Goal: Task Accomplishment & Management: Manage account settings

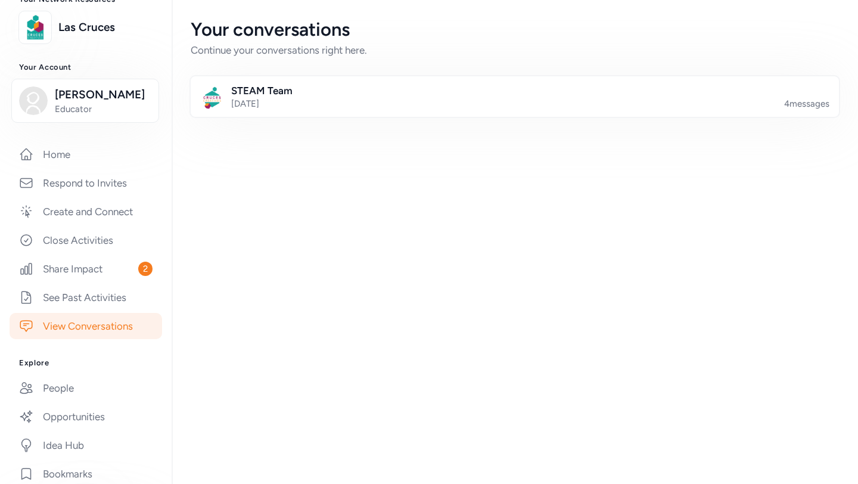
scroll to position [83, 0]
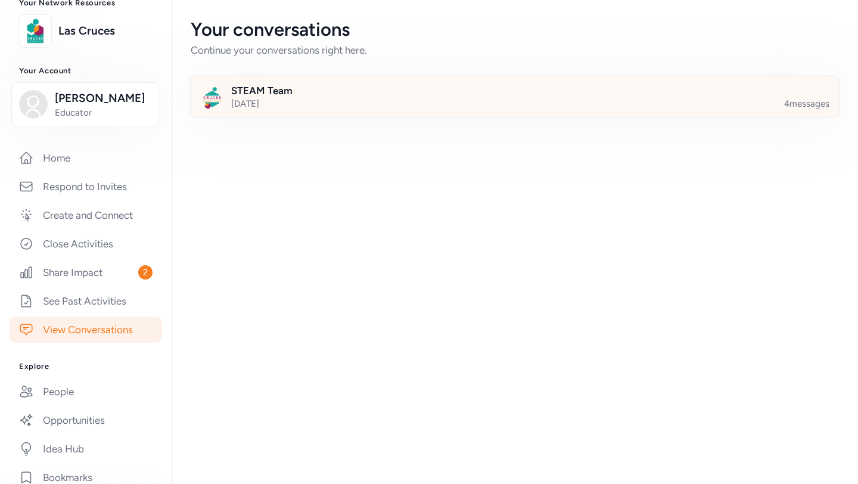
click at [281, 93] on div at bounding box center [524, 103] width 648 height 41
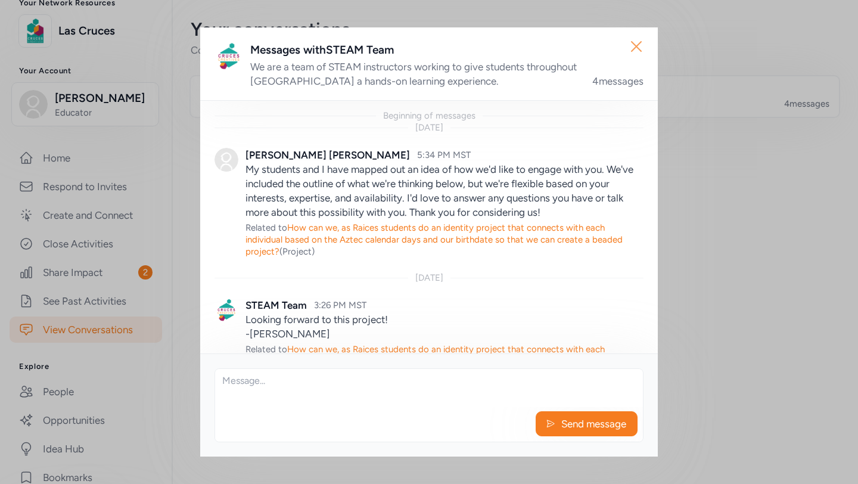
click at [635, 45] on icon "button" at bounding box center [636, 47] width 10 height 10
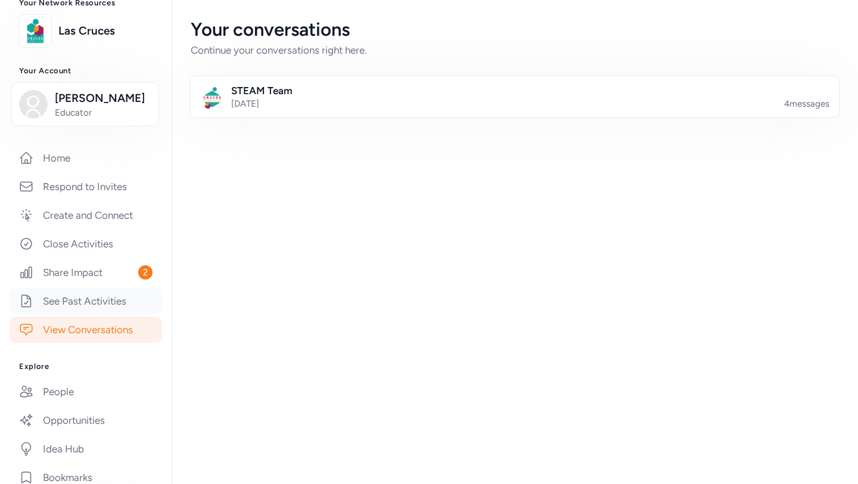
click at [83, 314] on link "See Past Activities" at bounding box center [86, 301] width 153 height 26
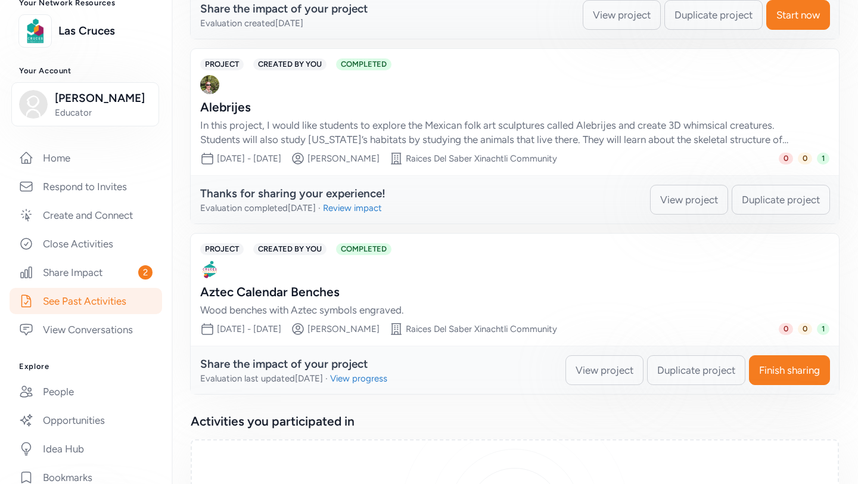
scroll to position [244, 0]
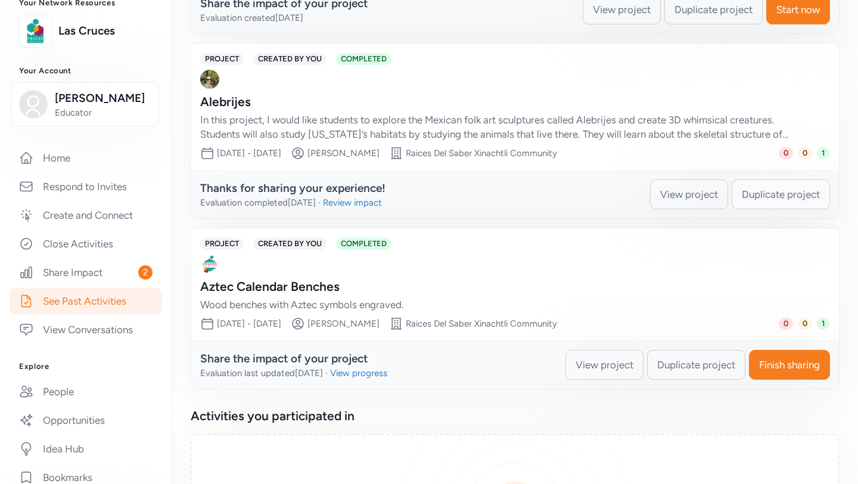
click at [780, 195] on span "Duplicate project" at bounding box center [781, 194] width 78 height 14
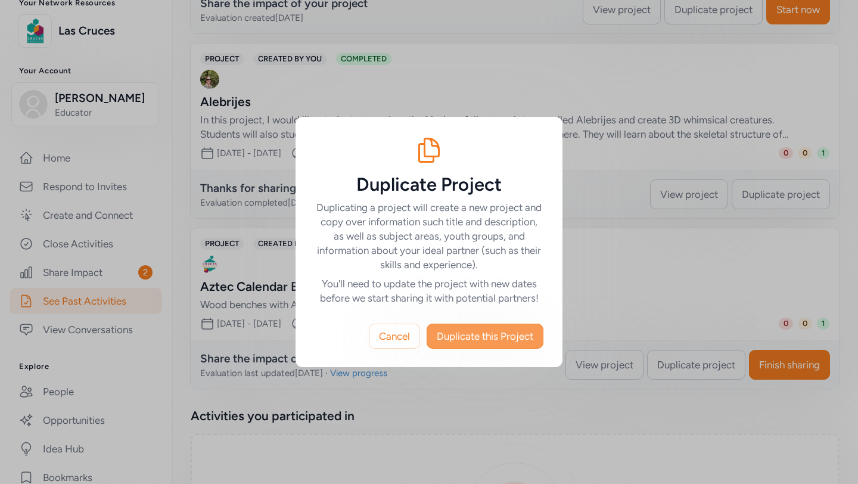
click at [505, 344] on button "Duplicate this Project" at bounding box center [485, 335] width 117 height 25
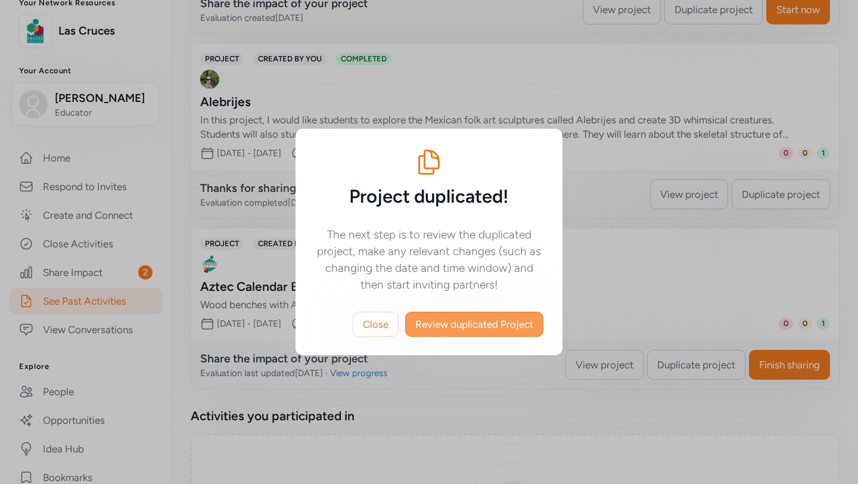
click at [471, 326] on span "Review duplicated Project" at bounding box center [474, 324] width 118 height 14
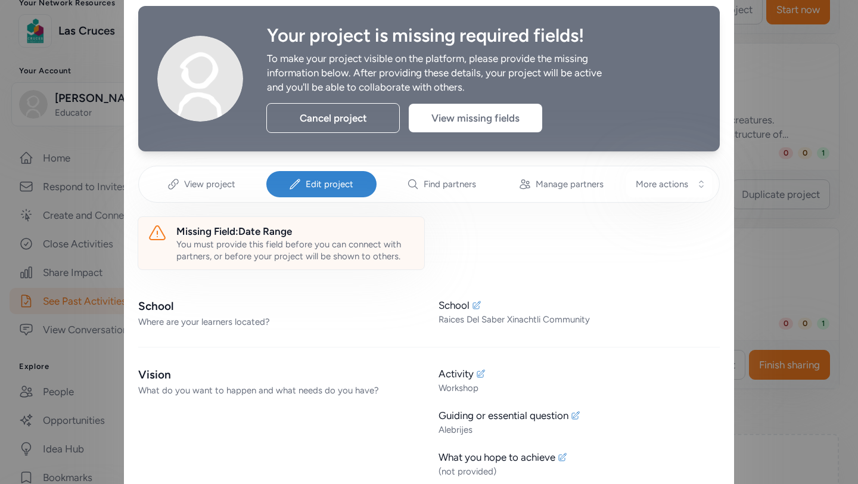
scroll to position [45, 0]
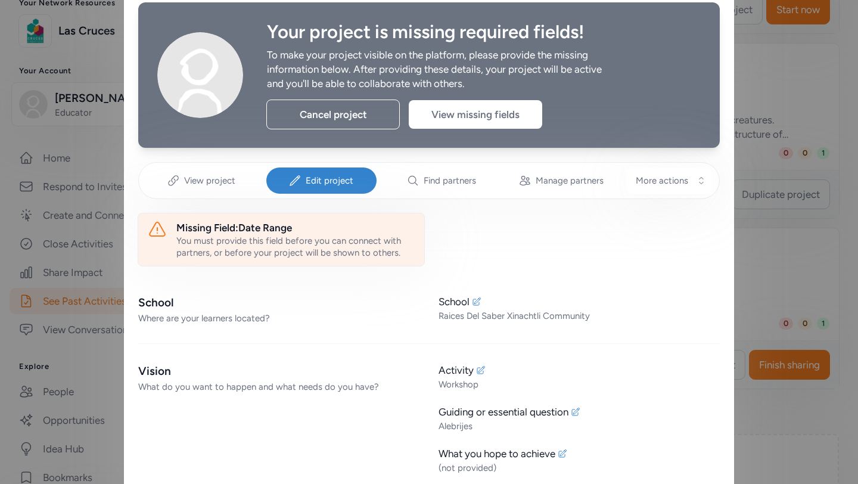
click at [232, 224] on div "Missing Field: Date Range" at bounding box center [295, 227] width 238 height 14
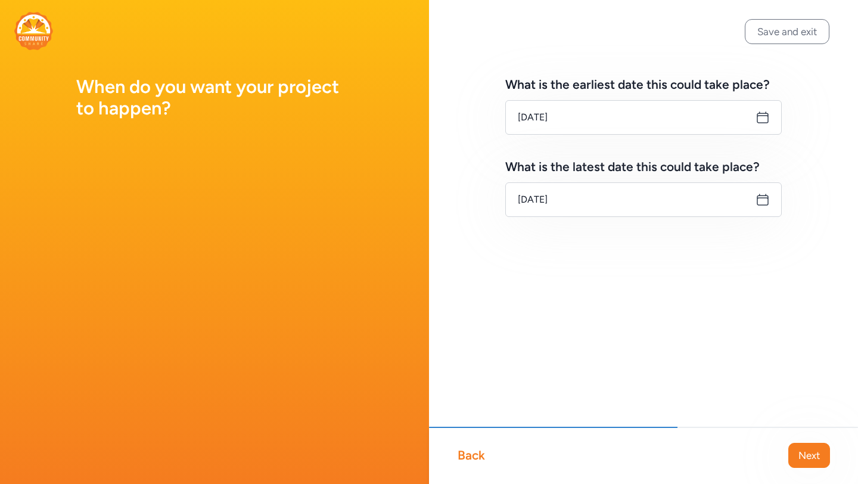
click at [765, 202] on icon at bounding box center [762, 199] width 14 height 14
click at [761, 201] on icon at bounding box center [762, 199] width 14 height 14
click at [634, 193] on input "[DATE]" at bounding box center [643, 199] width 276 height 35
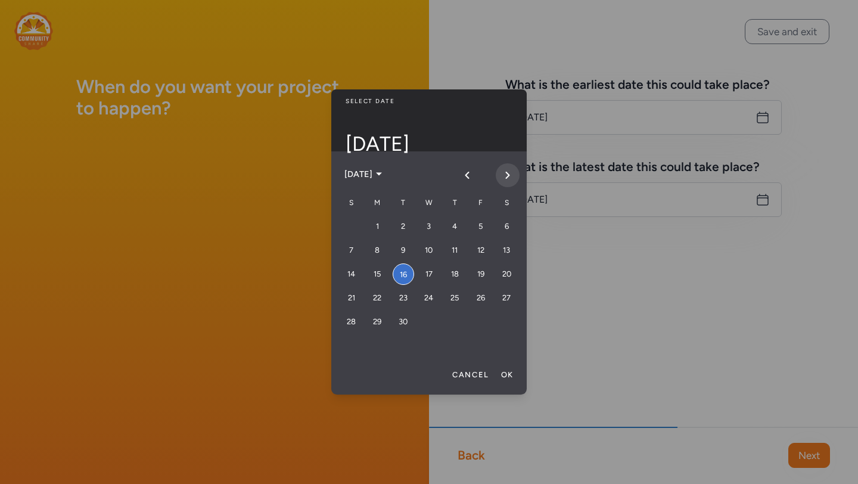
click at [505, 174] on icon "Next month" at bounding box center [508, 175] width 10 height 10
click at [506, 174] on icon "Next month" at bounding box center [508, 175] width 10 height 10
click at [354, 347] on div "30" at bounding box center [351, 345] width 21 height 21
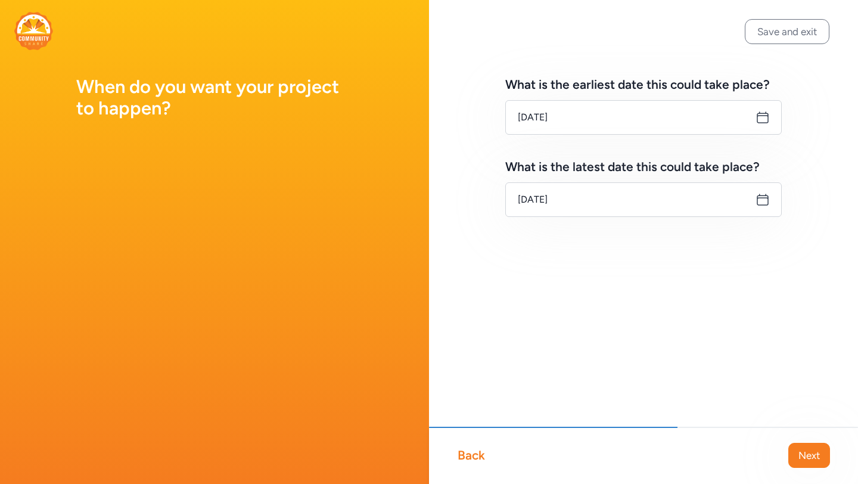
click at [761, 120] on icon at bounding box center [762, 117] width 14 height 14
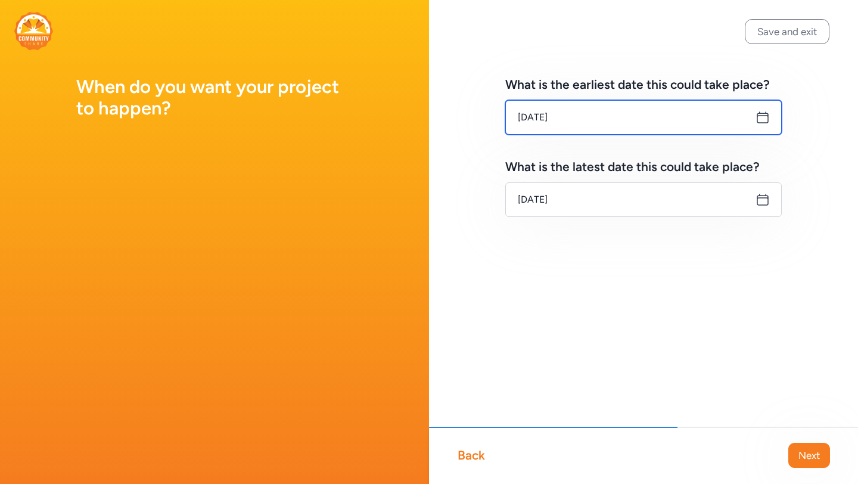
click at [684, 120] on input "[DATE]" at bounding box center [643, 117] width 276 height 35
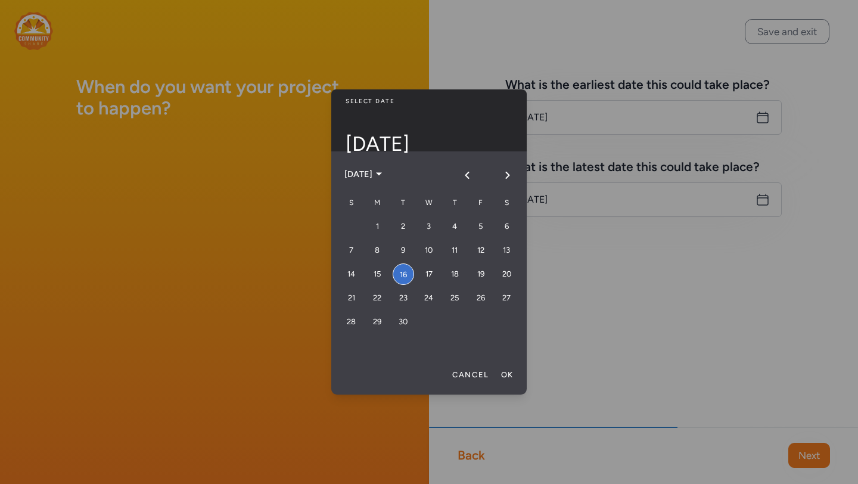
click at [647, 248] on div at bounding box center [429, 242] width 858 height 484
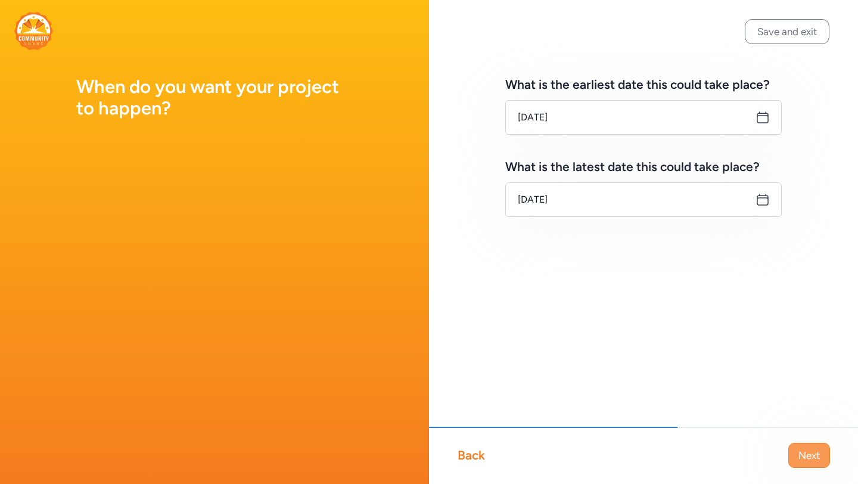
click at [801, 452] on span "Next" at bounding box center [808, 455] width 21 height 14
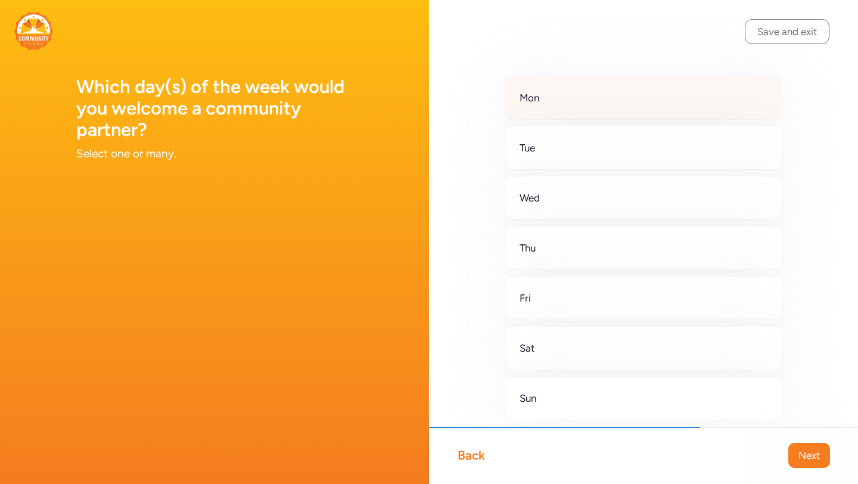
click at [740, 110] on div "Mon" at bounding box center [644, 98] width 278 height 44
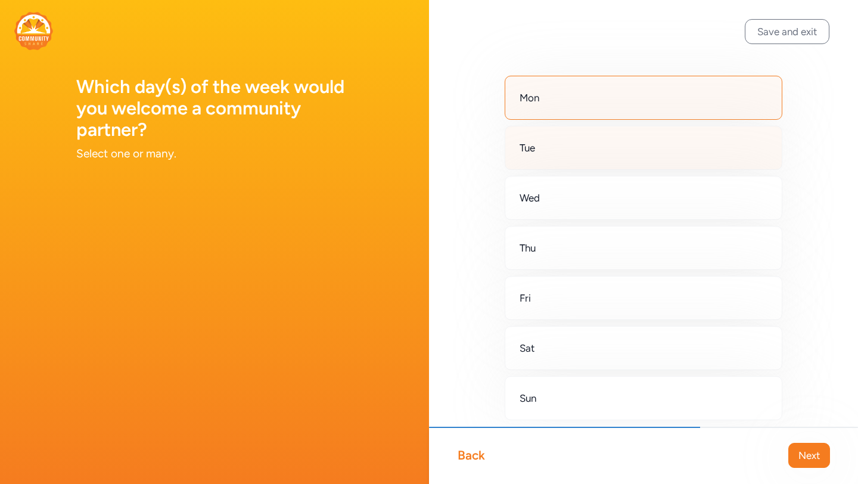
click at [740, 153] on div "Tue" at bounding box center [644, 148] width 278 height 44
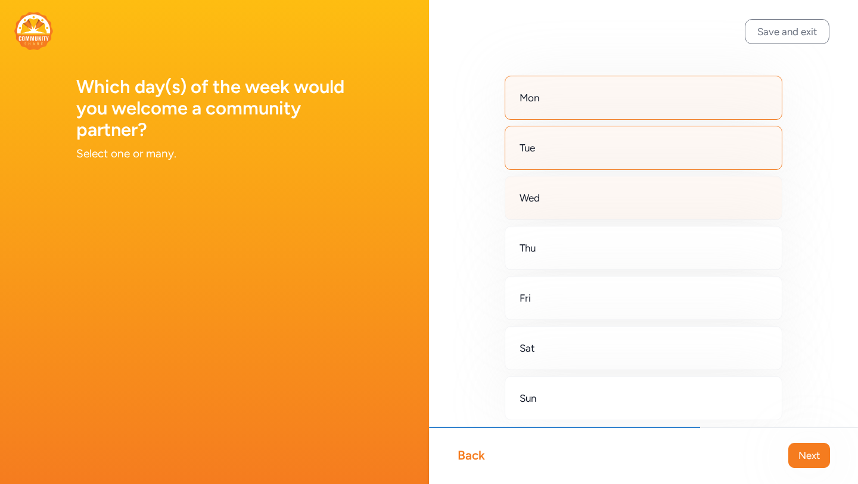
click at [740, 201] on div "Wed" at bounding box center [644, 198] width 278 height 44
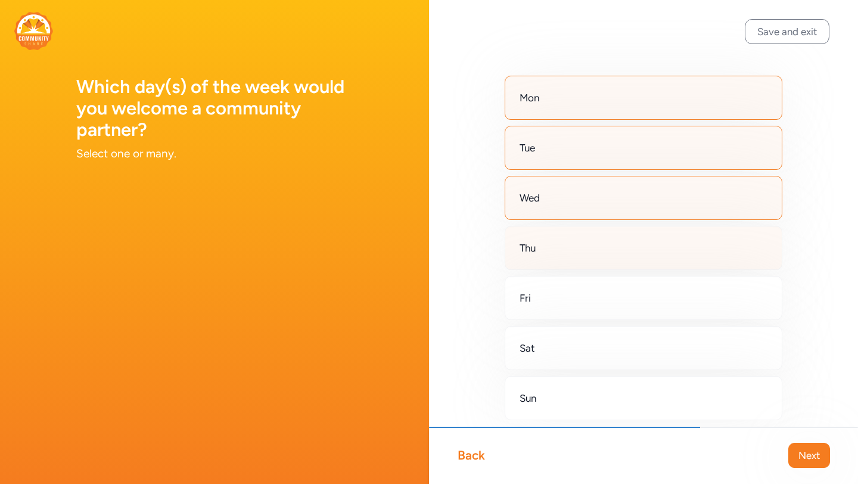
click at [742, 243] on div "Thu" at bounding box center [644, 248] width 278 height 44
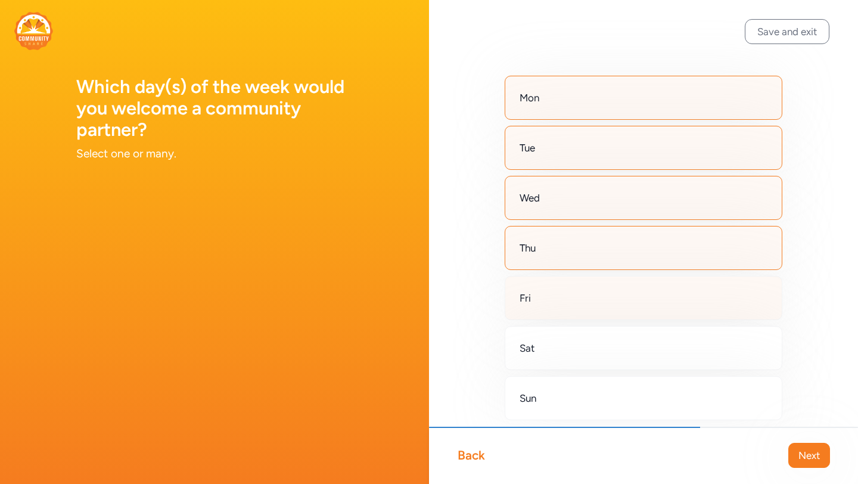
click at [740, 300] on div "Fri" at bounding box center [644, 298] width 278 height 44
click at [804, 455] on span "Next" at bounding box center [808, 455] width 21 height 14
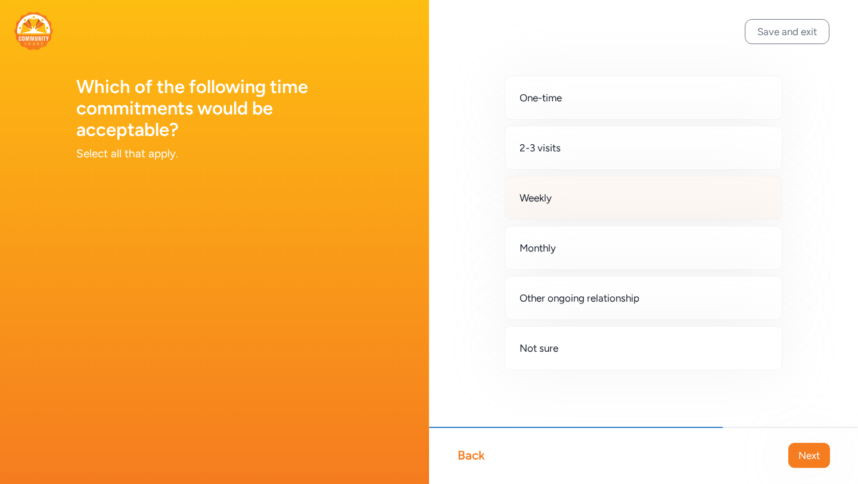
click at [639, 196] on div "Weekly" at bounding box center [644, 198] width 278 height 44
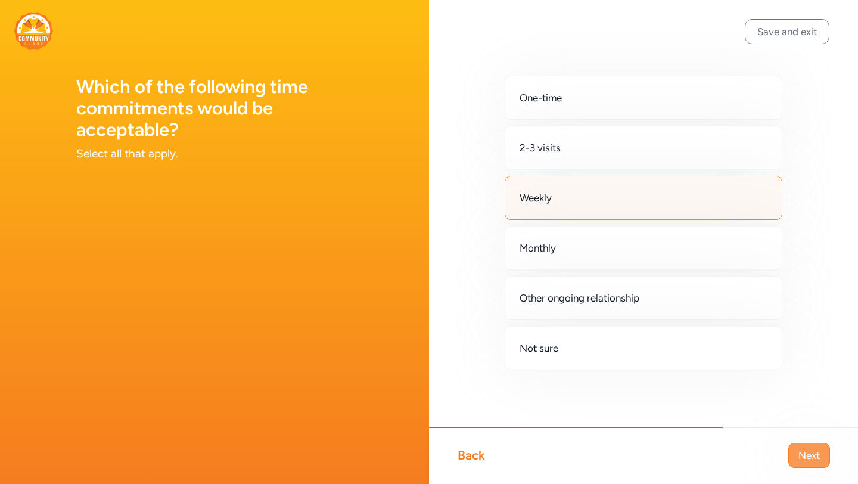
click at [816, 453] on span "Next" at bounding box center [808, 455] width 21 height 14
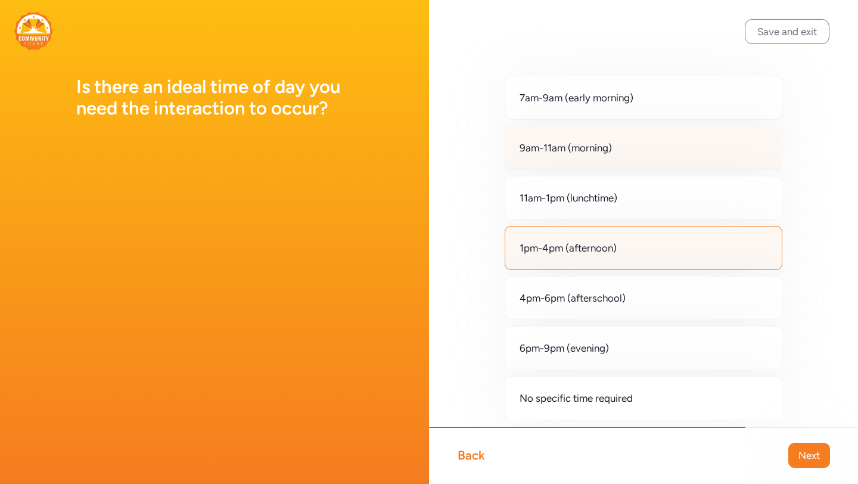
click at [693, 141] on div "9am-11am (morning)" at bounding box center [644, 148] width 278 height 44
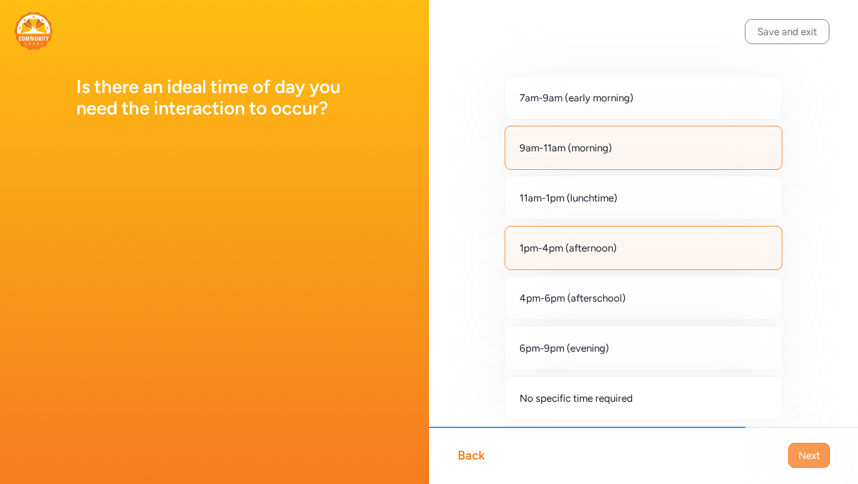
click at [813, 459] on span "Next" at bounding box center [808, 455] width 21 height 14
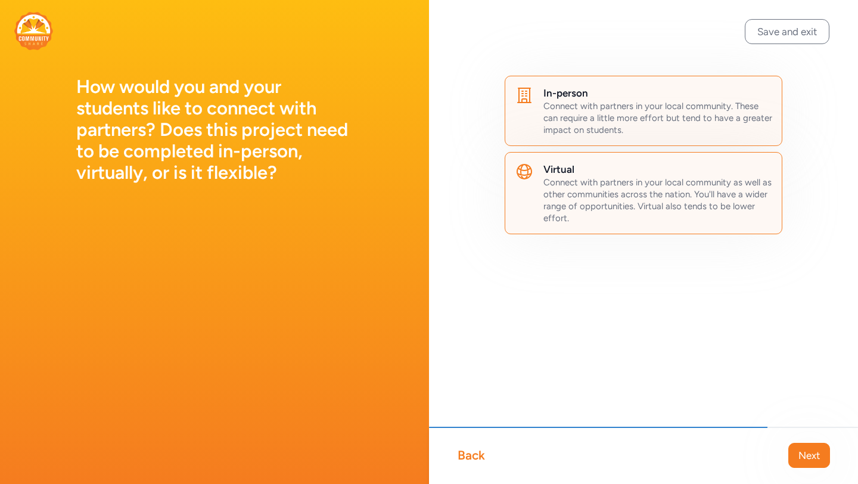
click at [697, 107] on span "Connect with partners in your local community. These can require a little more …" at bounding box center [657, 118] width 229 height 35
click at [714, 108] on span "Connect with partners in your local community. These can require a little more …" at bounding box center [657, 118] width 229 height 35
click at [743, 213] on div "Connect with partners in your local community as well as other communities acro…" at bounding box center [657, 200] width 229 height 48
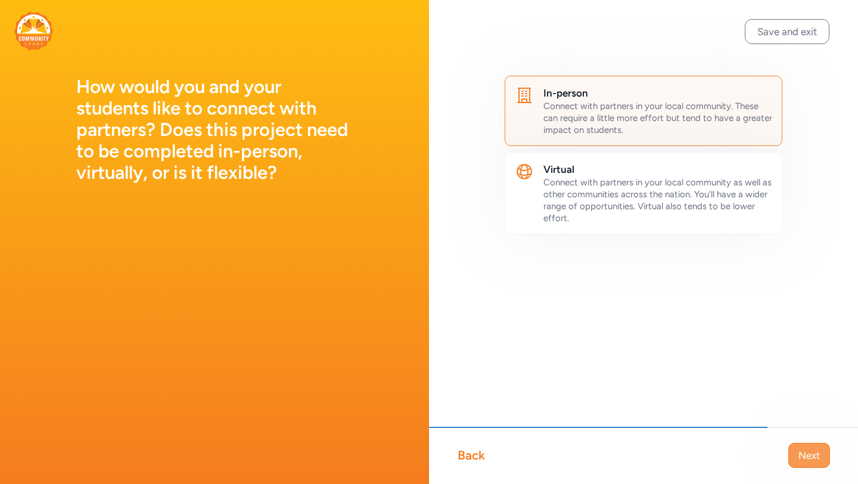
click at [810, 454] on span "Next" at bounding box center [808, 455] width 21 height 14
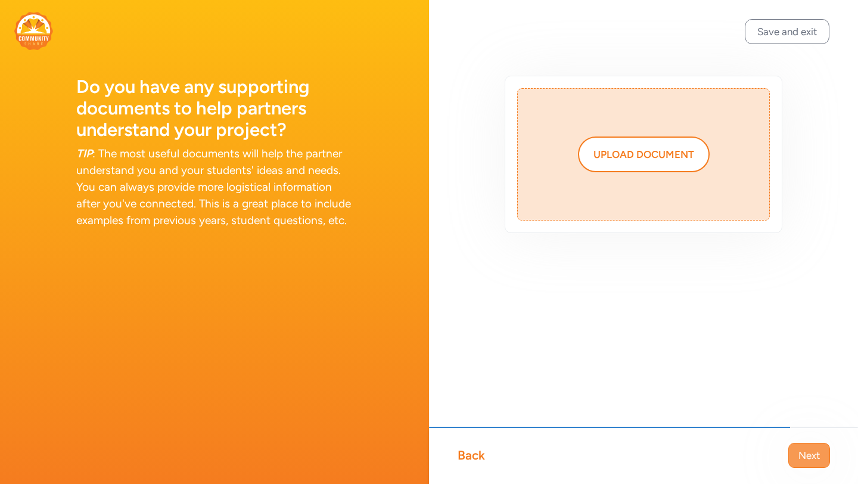
click at [820, 454] on button "Next" at bounding box center [809, 455] width 42 height 25
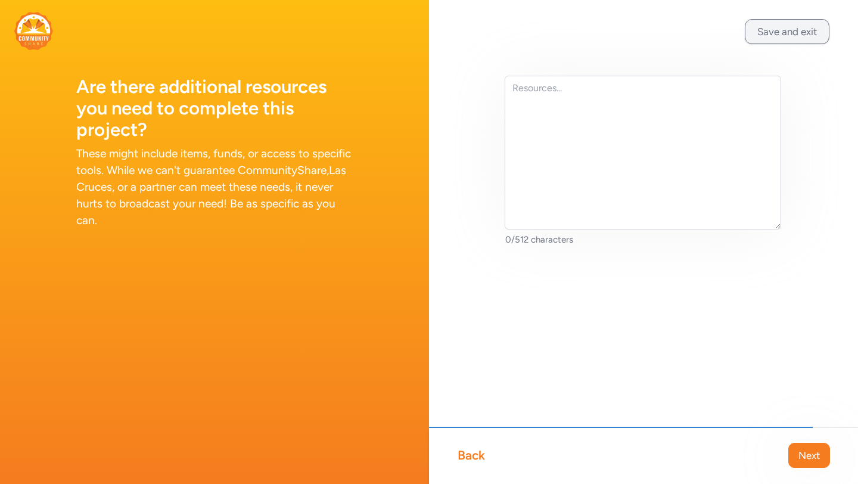
click at [790, 31] on button "Save and exit" at bounding box center [787, 31] width 85 height 25
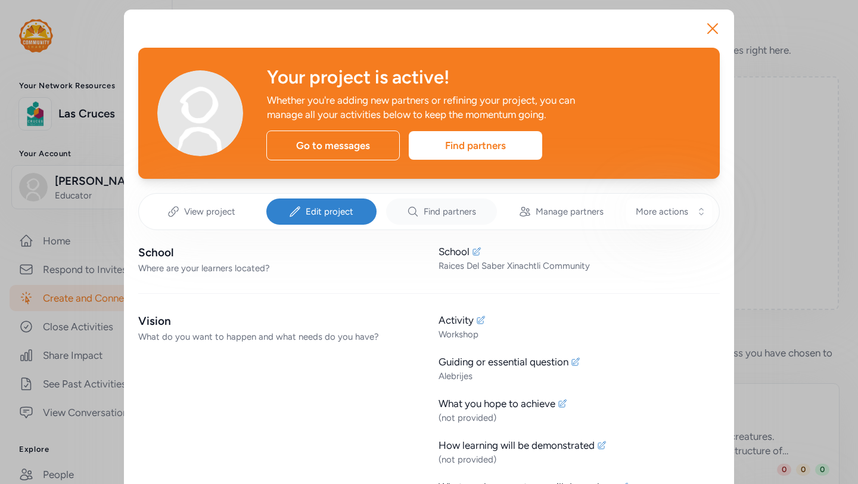
click at [459, 210] on span "Find partners" at bounding box center [450, 212] width 52 height 12
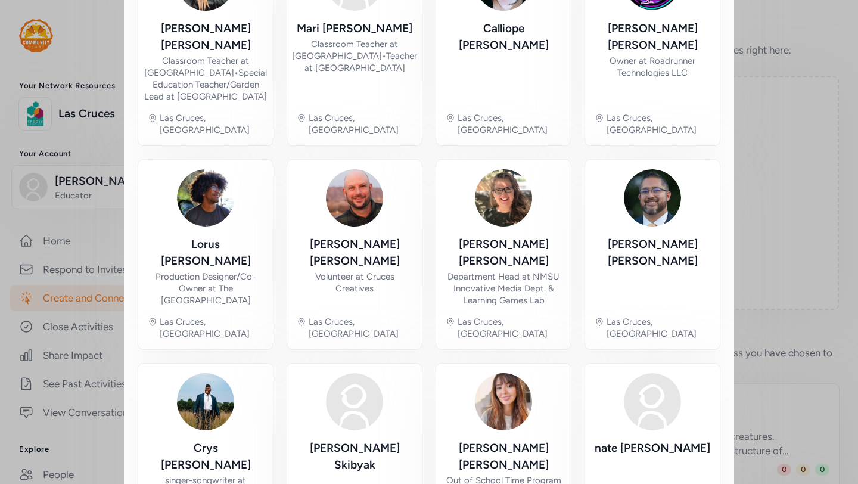
scroll to position [603, 0]
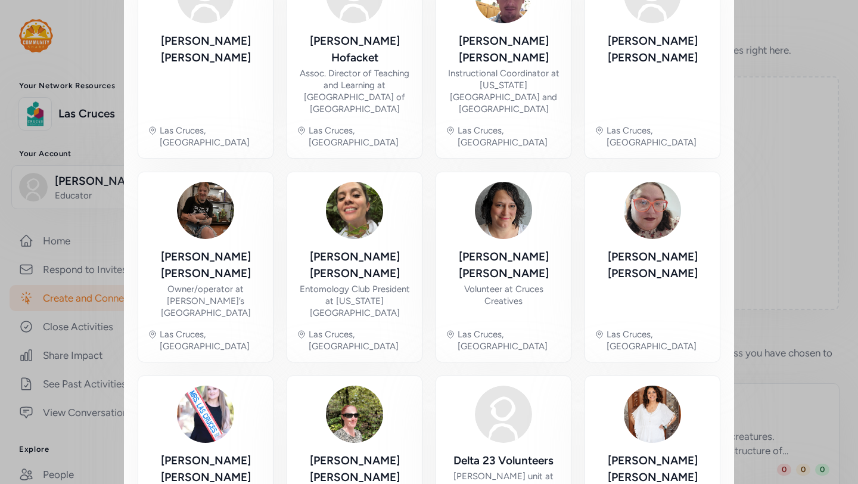
scroll to position [608, 0]
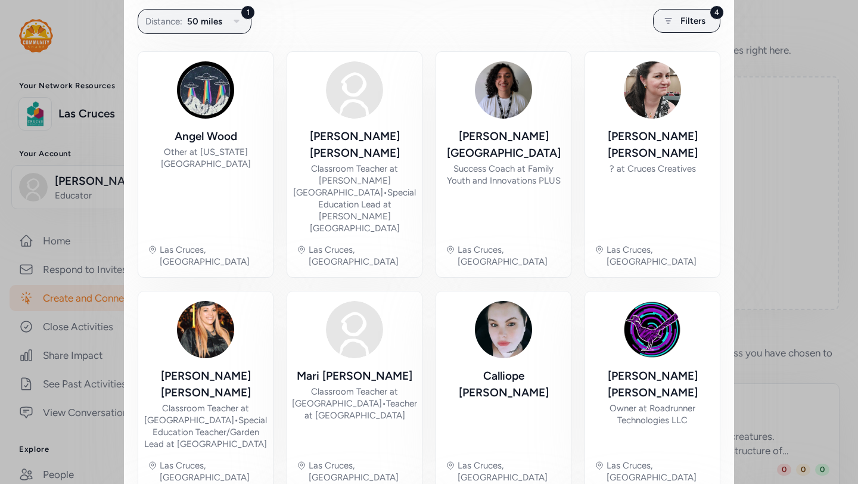
scroll to position [603, 0]
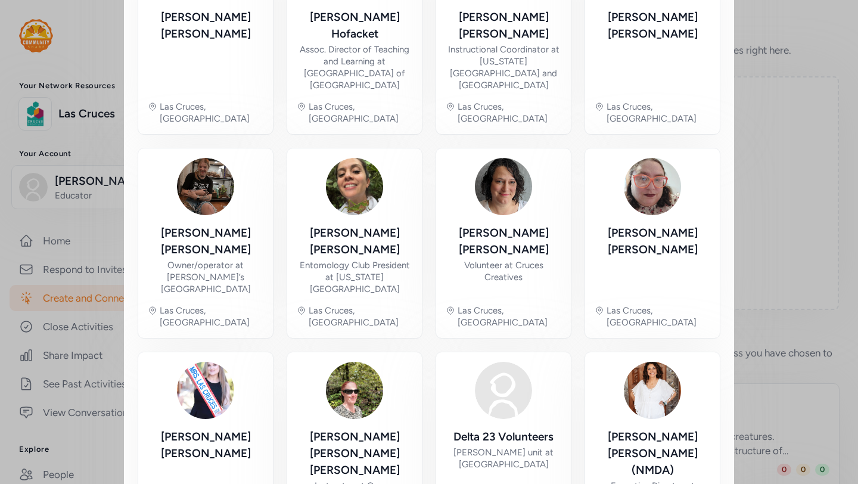
scroll to position [275, 0]
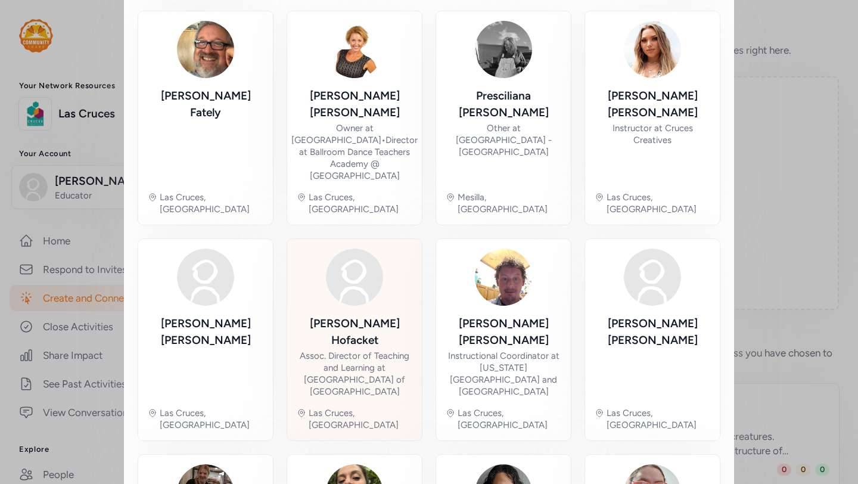
click at [366, 287] on img at bounding box center [354, 276] width 57 height 57
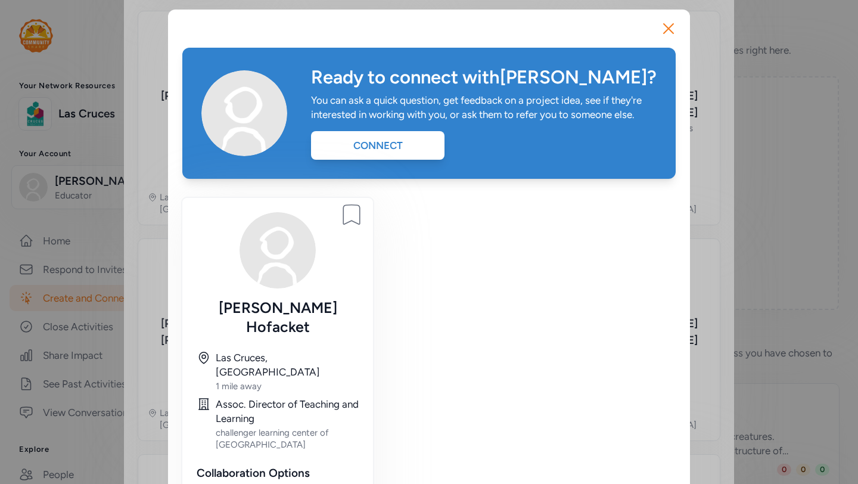
scroll to position [608, 0]
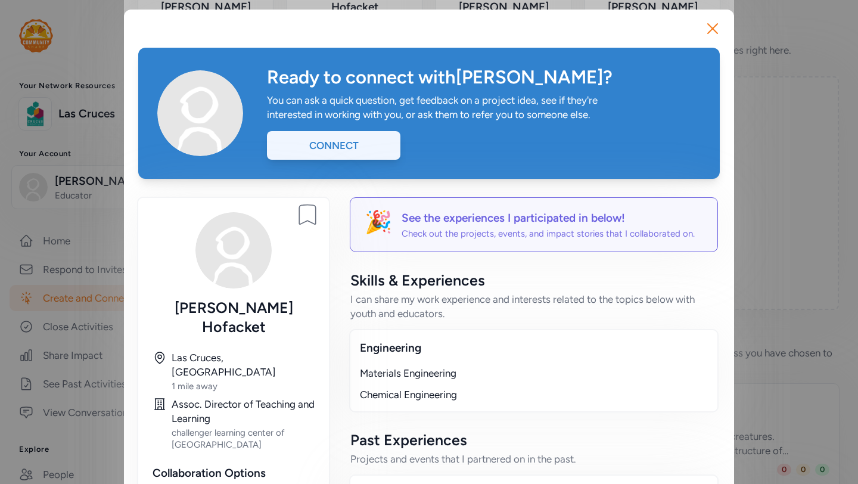
click at [346, 145] on div "Connect" at bounding box center [333, 145] width 133 height 29
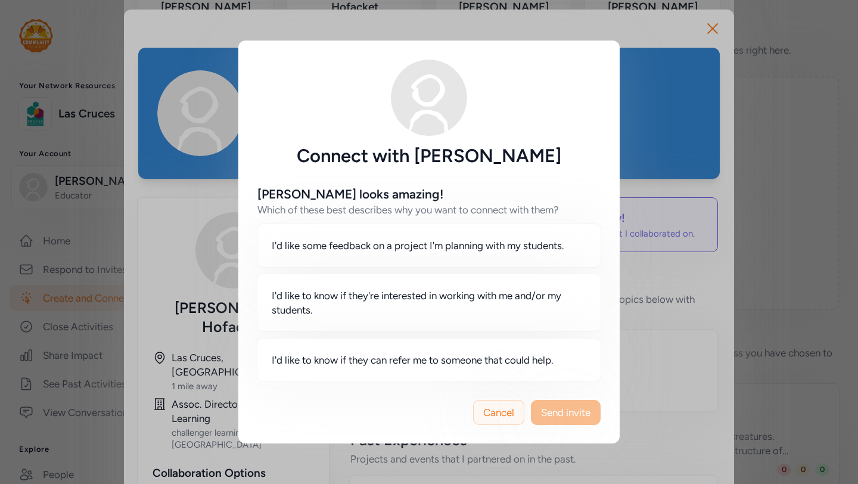
click at [502, 410] on span "Cancel" at bounding box center [498, 412] width 31 height 14
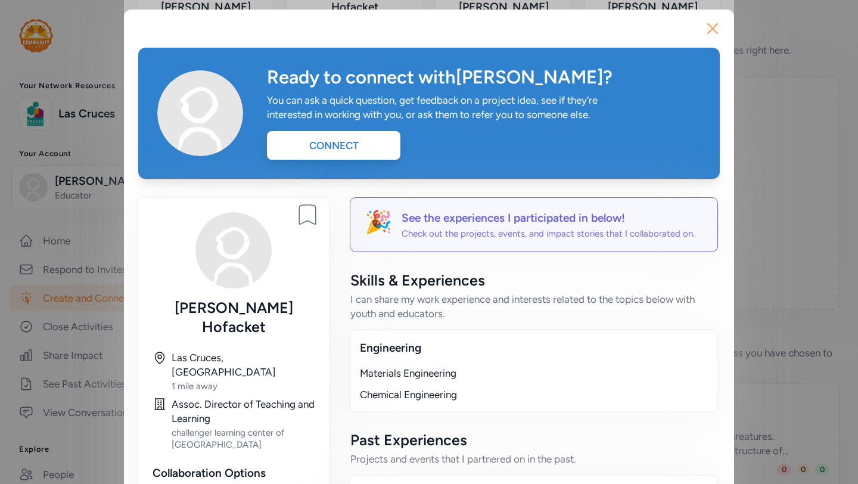
click at [711, 23] on icon "button" at bounding box center [712, 28] width 19 height 19
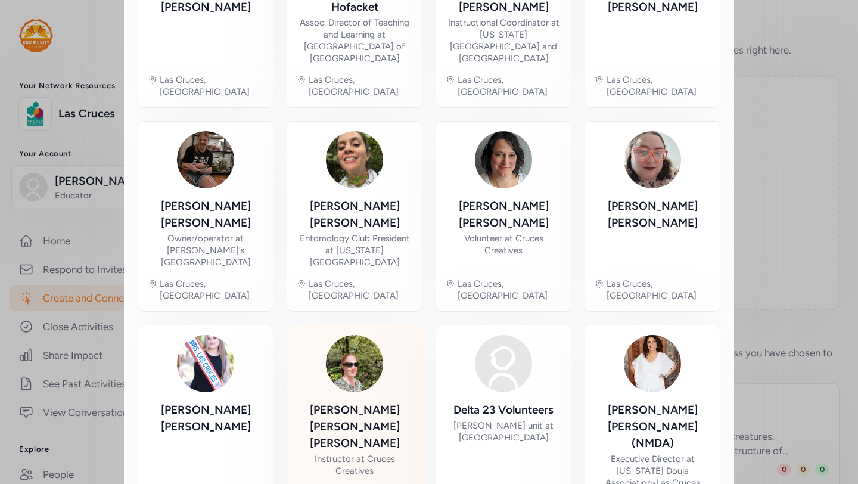
click at [359, 335] on img at bounding box center [354, 363] width 57 height 57
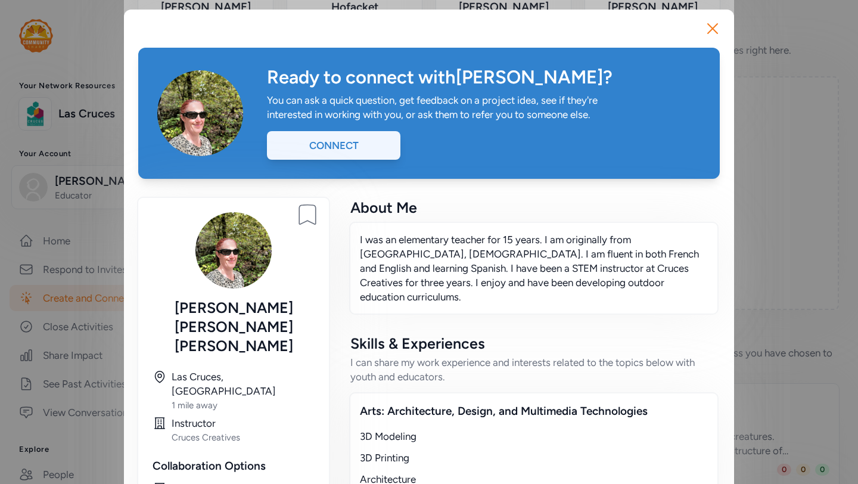
click at [331, 145] on div "Connect" at bounding box center [333, 145] width 133 height 29
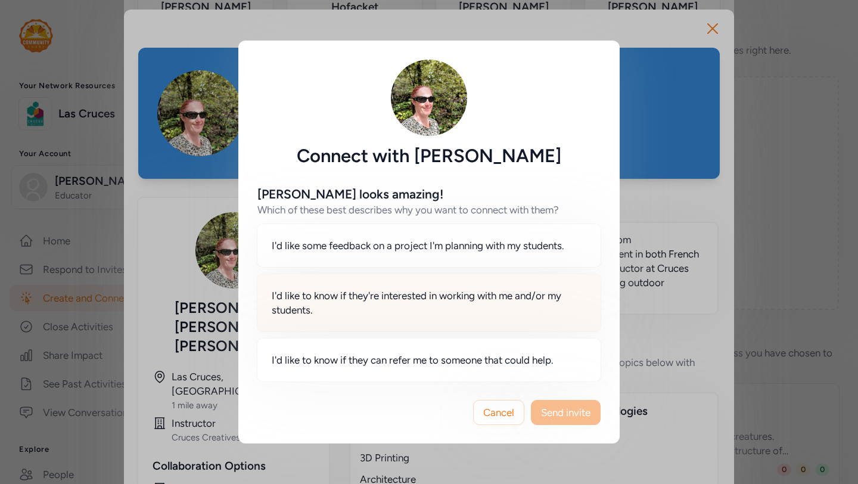
click at [475, 297] on span "I'd like to know if they're interested in working with me and/or my students." at bounding box center [429, 302] width 315 height 29
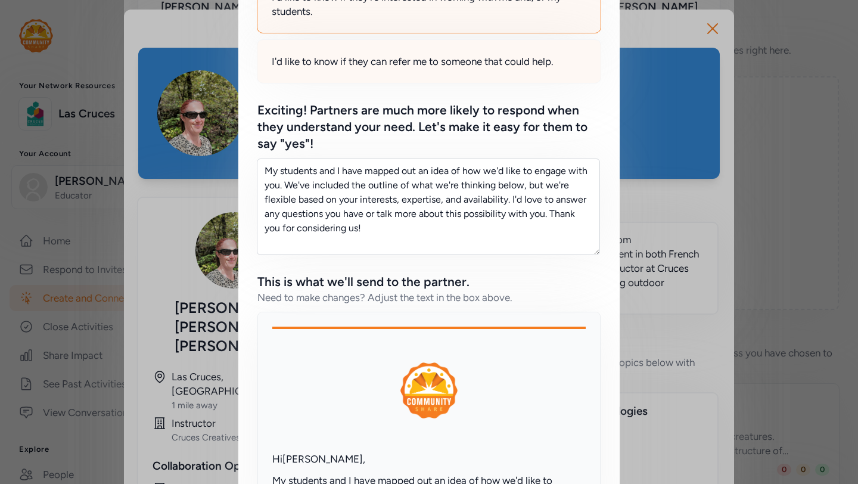
scroll to position [396, 0]
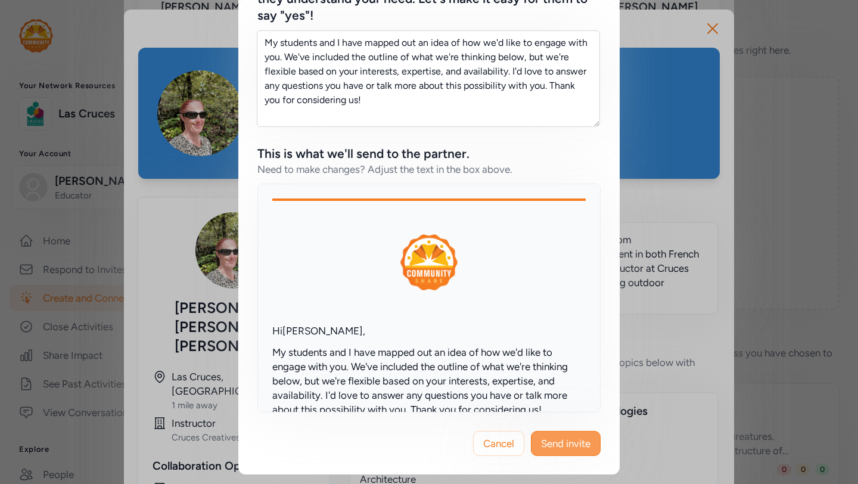
click at [575, 445] on span "Send invite" at bounding box center [565, 443] width 49 height 14
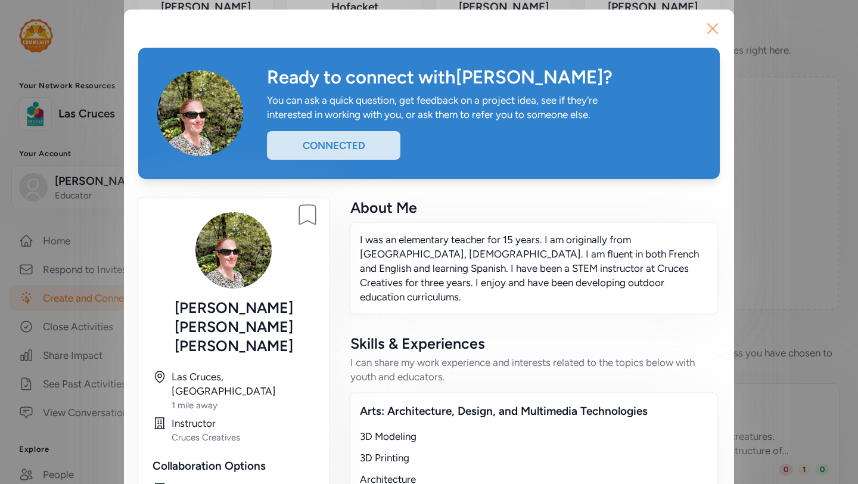
click at [714, 26] on icon "button" at bounding box center [713, 29] width 10 height 10
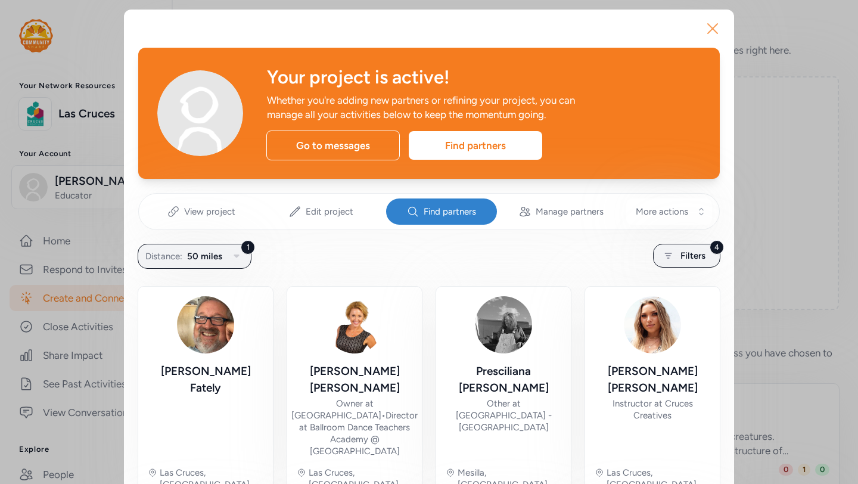
click at [711, 27] on icon "button" at bounding box center [713, 29] width 10 height 10
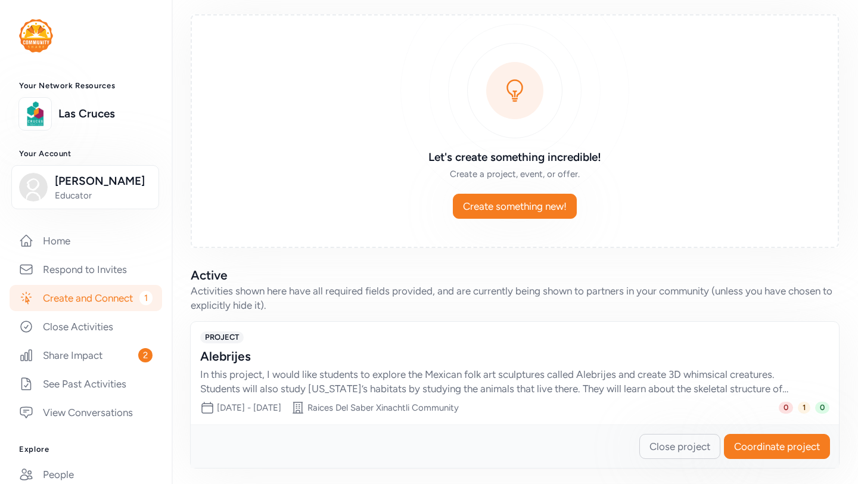
scroll to position [65, 0]
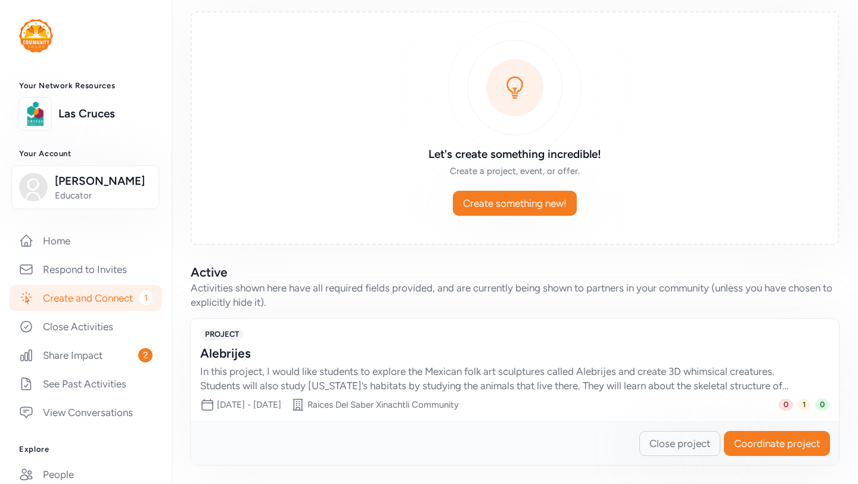
click at [518, 364] on div "In this project, I would like students to explore the Mexican folk art sculptur…" at bounding box center [502, 378] width 605 height 29
click at [282, 341] on div "PROJECT Alebrijes In this project, I would like students to explore the Mexican…" at bounding box center [514, 360] width 629 height 64
click at [256, 354] on div "Alebrijes" at bounding box center [502, 353] width 605 height 17
click at [546, 393] on div "PROJECT Alebrijes In this project, I would like students to explore the Mexican…" at bounding box center [515, 370] width 648 height 102
click at [793, 446] on span "Coordinate project" at bounding box center [777, 443] width 86 height 14
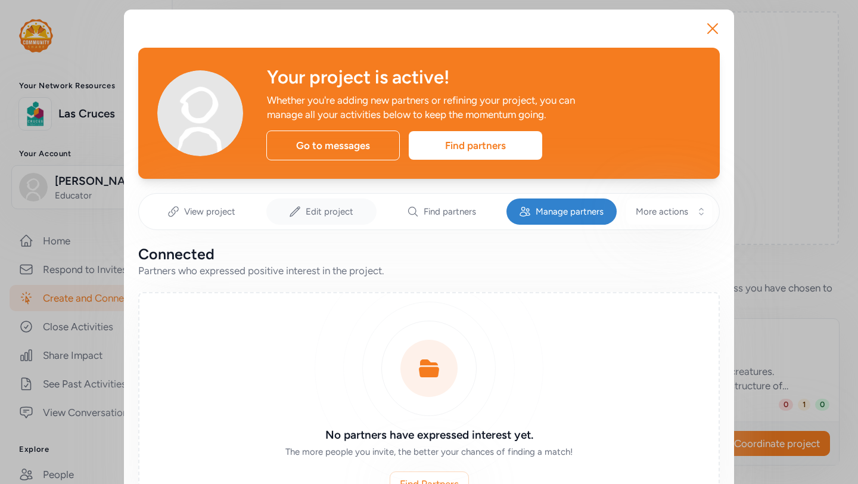
click at [338, 214] on span "Edit project" at bounding box center [330, 212] width 48 height 12
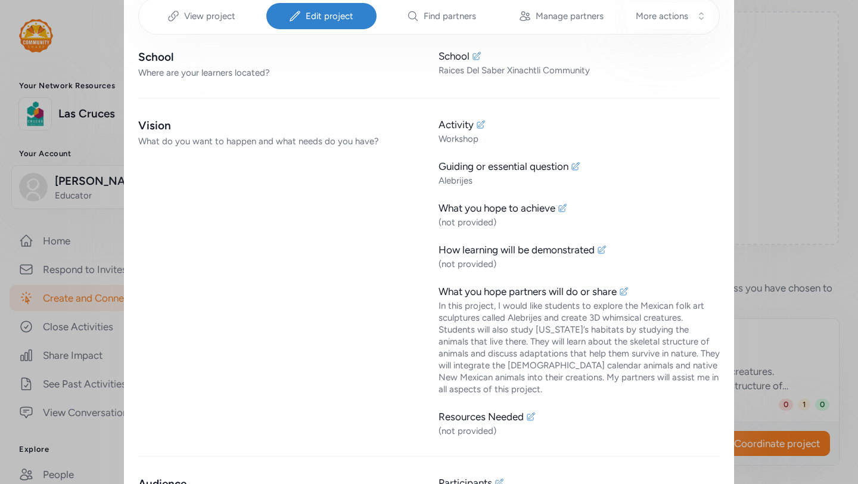
scroll to position [197, 0]
click at [565, 205] on icon at bounding box center [563, 206] width 10 height 10
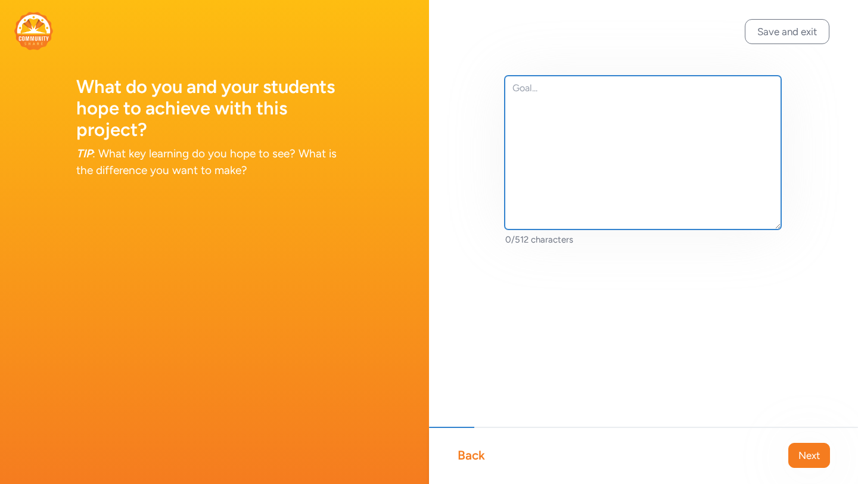
click at [524, 89] on textarea at bounding box center [643, 153] width 276 height 154
click at [670, 88] on textarea "I would like the students to achive an understanding of" at bounding box center [643, 153] width 276 height 154
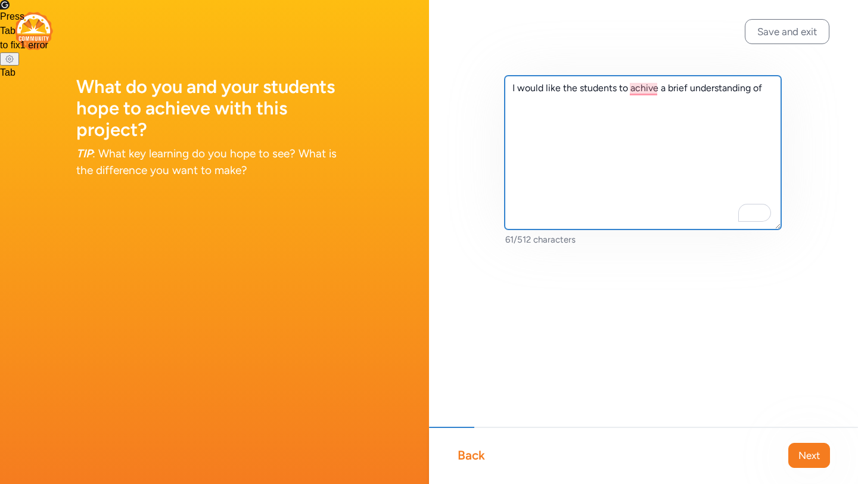
click at [767, 88] on textarea "I would like the students to achive a brief understanding of" at bounding box center [643, 153] width 276 height 154
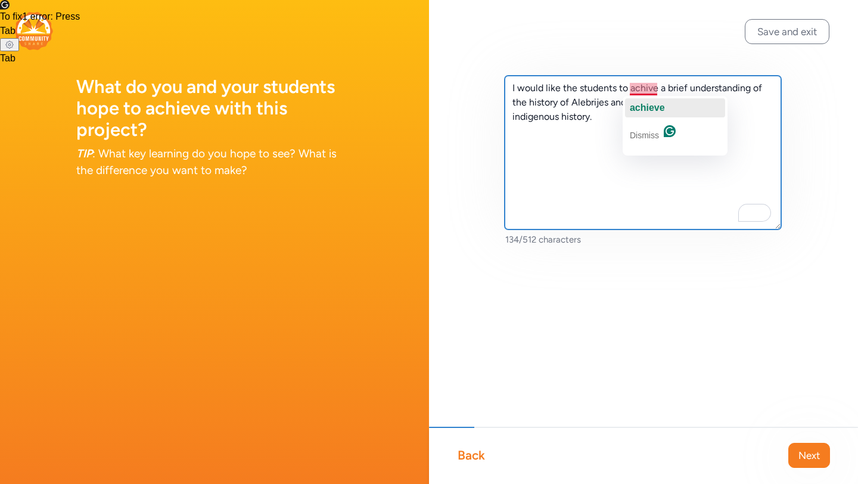
click at [646, 111] on span "achieve" at bounding box center [647, 107] width 35 height 10
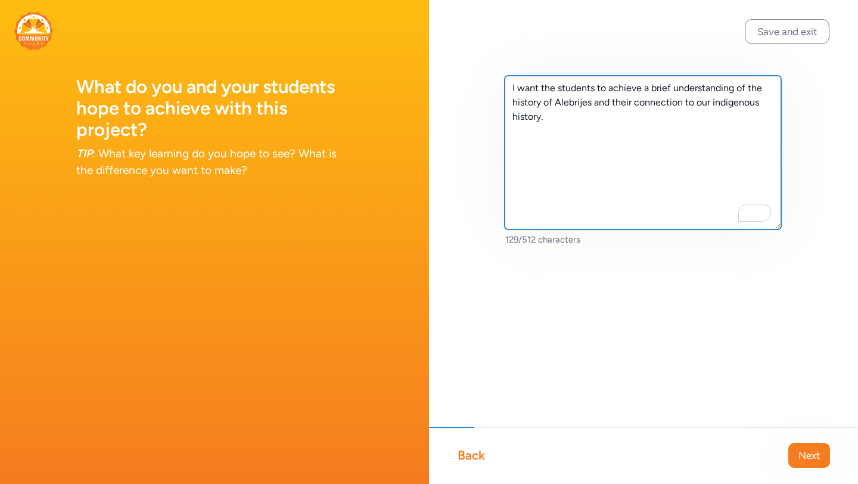
click at [565, 120] on textarea "I want the students to achieve a brief understanding of the history of Alebrije…" at bounding box center [643, 153] width 276 height 154
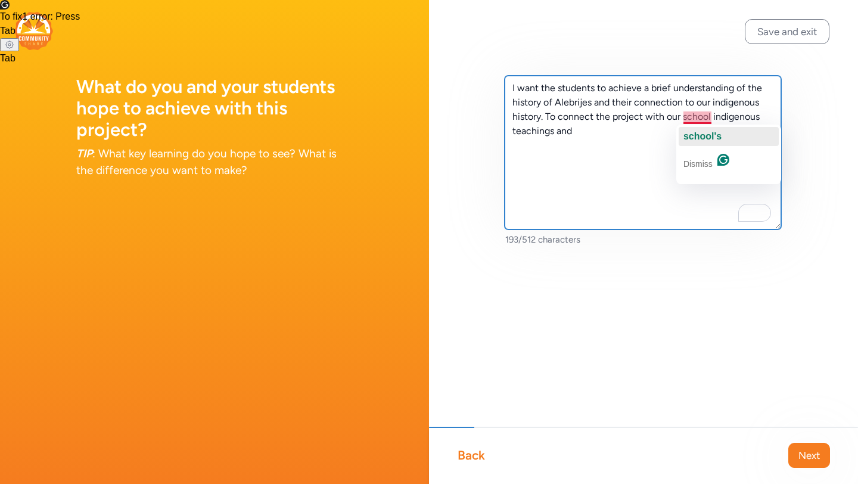
click at [702, 133] on span "school's" at bounding box center [702, 136] width 38 height 10
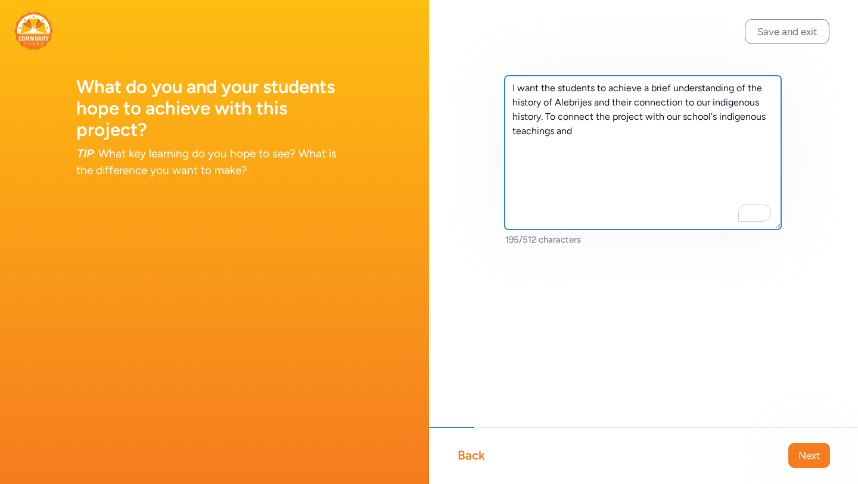
click at [589, 128] on textarea "I want the students to achieve a brief understanding of the history of Alebrije…" at bounding box center [643, 153] width 276 height 154
type textarea "I want the students to achieve a brief understanding of the history of Alebrije…"
